Goal: Communication & Community: Answer question/provide support

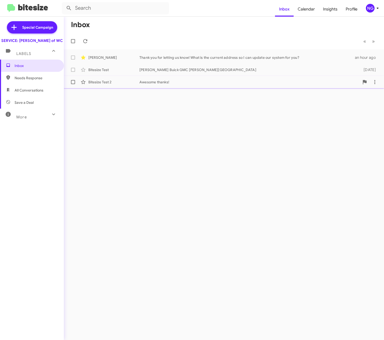
click at [147, 85] on div "Bitesize Test 2 Awesome thanks! [DATE]" at bounding box center [224, 82] width 312 height 10
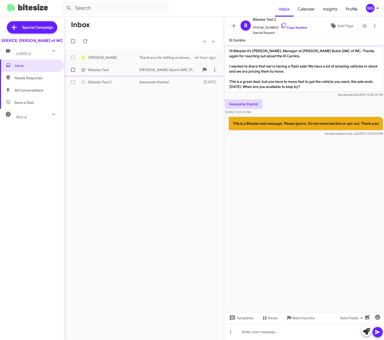
click at [106, 71] on div "Bitesize Test" at bounding box center [113, 69] width 51 height 5
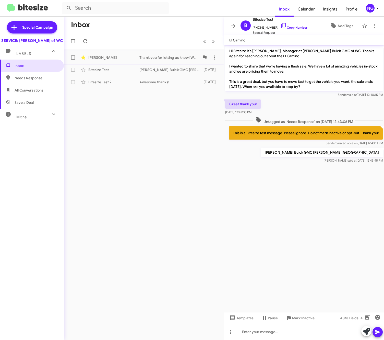
click at [102, 60] on div "[PERSON_NAME]" at bounding box center [113, 57] width 51 height 5
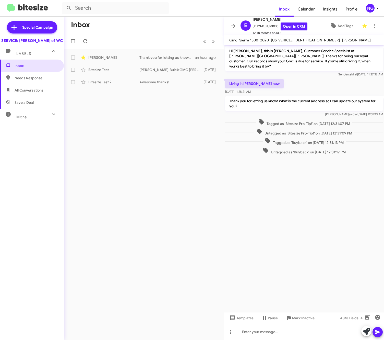
click at [33, 56] on div "Labels" at bounding box center [26, 51] width 45 height 9
click at [33, 54] on div "Labels" at bounding box center [26, 49] width 45 height 9
click at [31, 80] on span "Needs Response" at bounding box center [32, 78] width 64 height 12
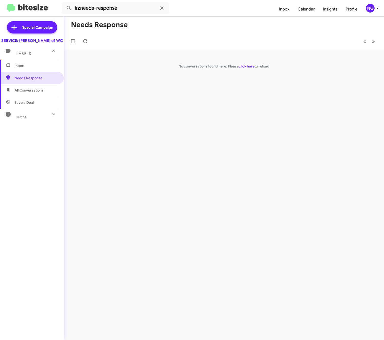
click at [35, 96] on span "All Conversations" at bounding box center [32, 90] width 64 height 12
type input "in:all-conversations"
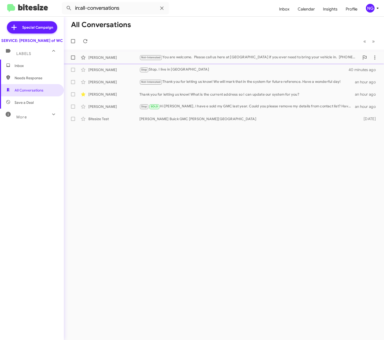
click at [102, 59] on div "[PERSON_NAME]" at bounding box center [113, 57] width 51 height 5
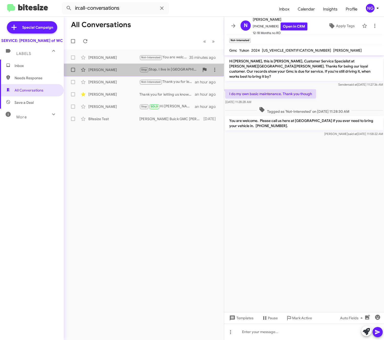
click at [100, 74] on div "[PERSON_NAME] Stop Stop. I live in pa 40 minutes ago" at bounding box center [144, 70] width 152 height 10
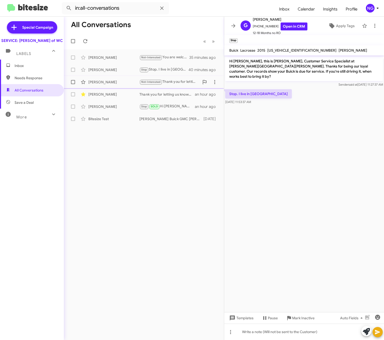
click at [103, 83] on div "[PERSON_NAME]" at bounding box center [113, 81] width 51 height 5
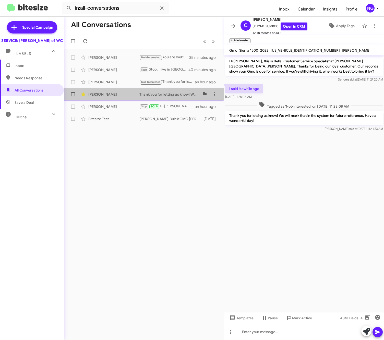
click at [99, 97] on div "[PERSON_NAME] Thank you for letting us know! What is the current address so I c…" at bounding box center [144, 94] width 152 height 10
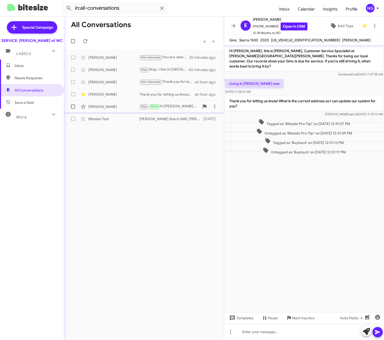
click at [98, 107] on div "[PERSON_NAME]" at bounding box center [113, 106] width 51 height 5
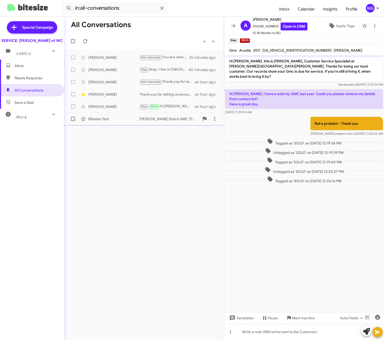
click at [111, 122] on div "Bitesize Test [PERSON_NAME] Buick GMC [PERSON_NAME] Chapel [DATE]" at bounding box center [144, 119] width 152 height 10
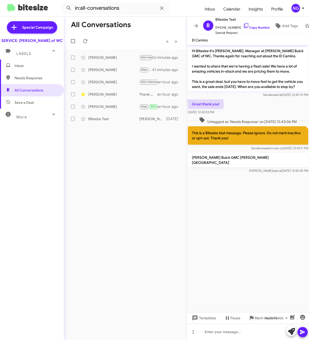
click at [155, 259] on cdk-virtual-scroll-viewport "Hi Bitesize it's [PERSON_NAME], Manager at [PERSON_NAME] Buick GMC of WC. Thank…" at bounding box center [248, 178] width 123 height 267
drag, startPoint x: 177, startPoint y: 2, endPoint x: 95, endPoint y: 15, distance: 83.2
click at [95, 15] on mat-toolbar "in:all-conversations Inbox Calendar Insights Profile NG" at bounding box center [154, 8] width 309 height 16
